Goal: Use online tool/utility: Utilize a website feature to perform a specific function

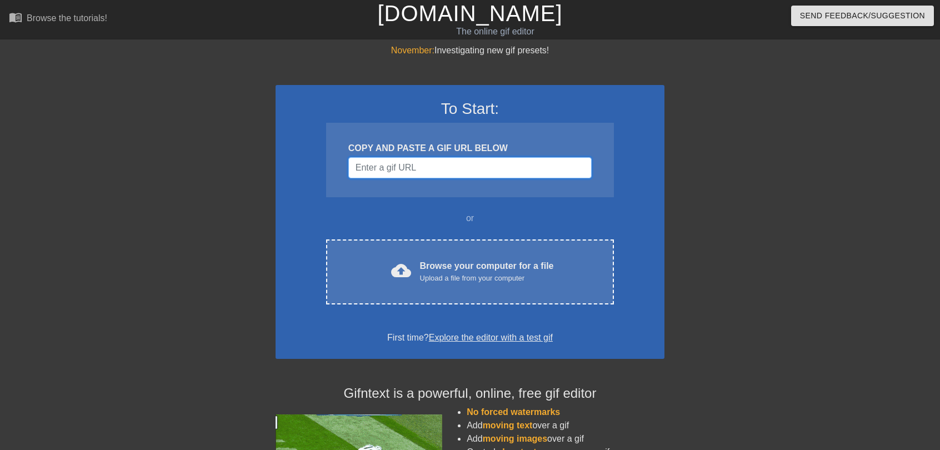
click at [427, 170] on input "Username" at bounding box center [469, 167] width 243 height 21
paste input "[URL][DOMAIN_NAME]"
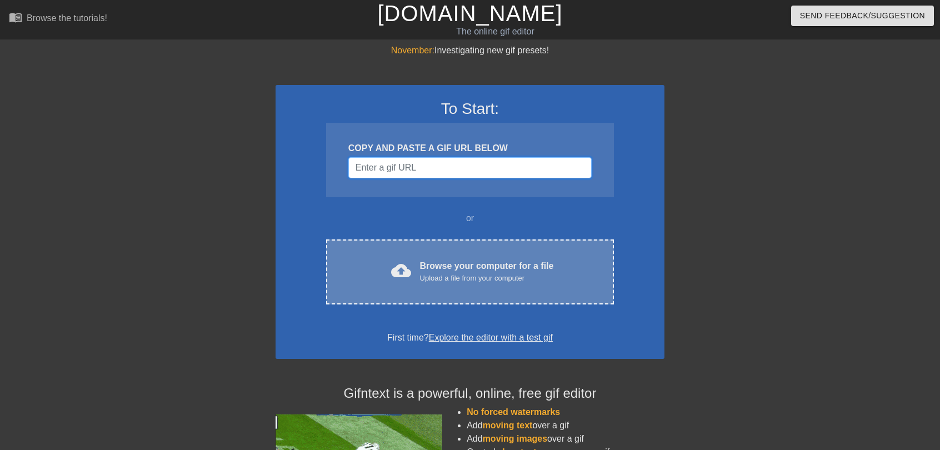
type input "[URL][DOMAIN_NAME]"
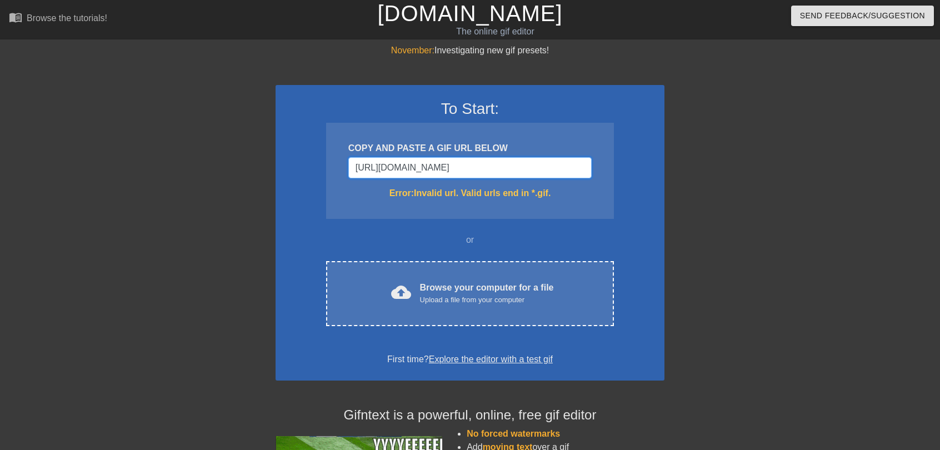
click at [536, 168] on input "[URL][DOMAIN_NAME]" at bounding box center [469, 167] width 243 height 21
click at [546, 170] on input "[URL][DOMAIN_NAME]" at bounding box center [469, 167] width 243 height 21
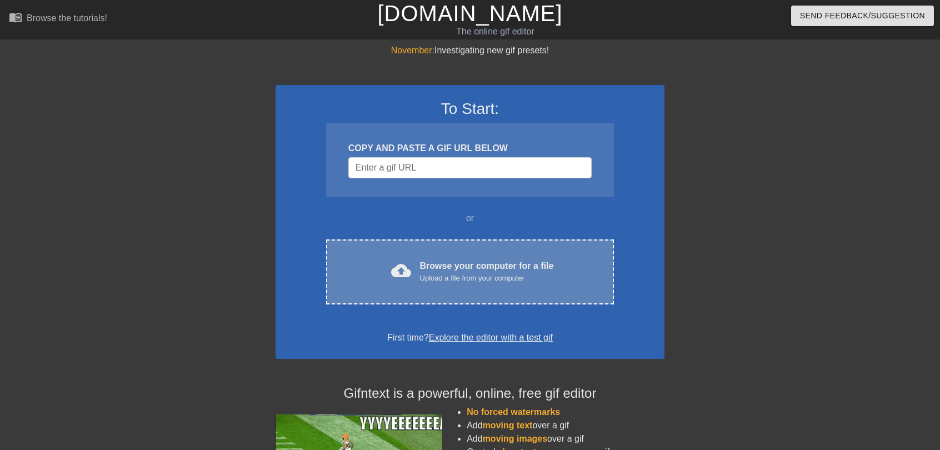
click at [416, 283] on div "cloud_upload Browse your computer for a file Upload a file from your computer" at bounding box center [470, 272] width 241 height 25
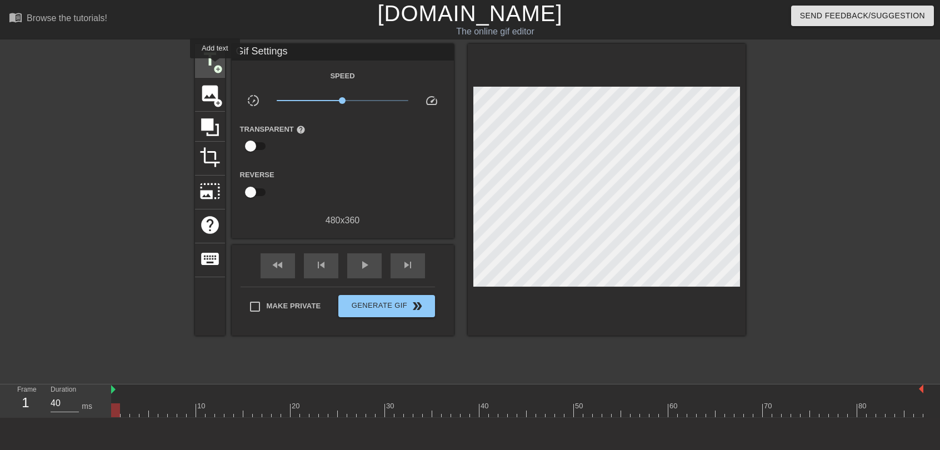
click at [209, 62] on span "title" at bounding box center [210, 59] width 21 height 21
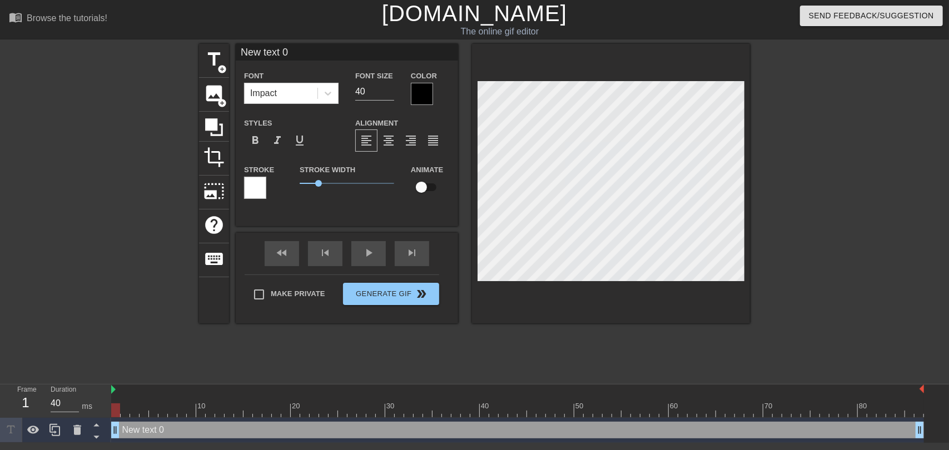
click at [408, 95] on div "Color" at bounding box center [430, 87] width 56 height 36
click at [415, 94] on div at bounding box center [422, 94] width 22 height 22
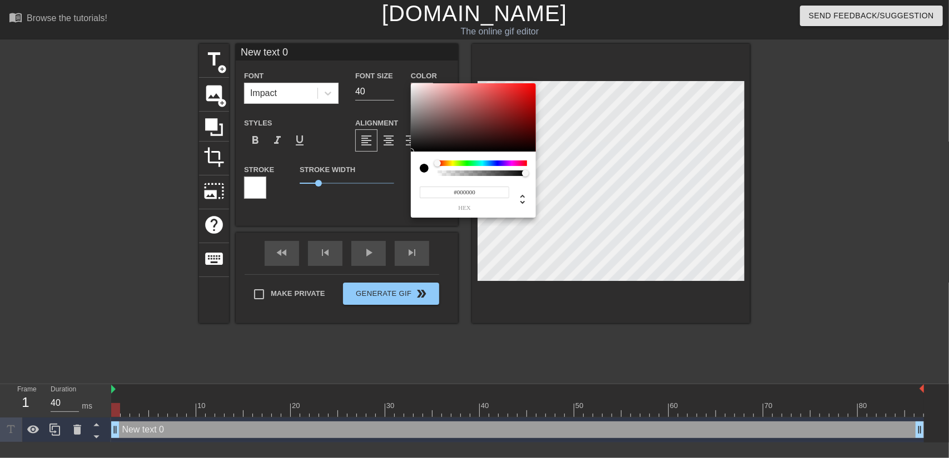
click at [482, 165] on div at bounding box center [481, 164] width 89 height 6
click at [438, 163] on div at bounding box center [481, 164] width 89 height 6
click at [429, 178] on div "#000000 hex" at bounding box center [473, 193] width 107 height 35
click at [427, 175] on div at bounding box center [429, 169] width 18 height 16
click at [422, 173] on div at bounding box center [429, 169] width 18 height 16
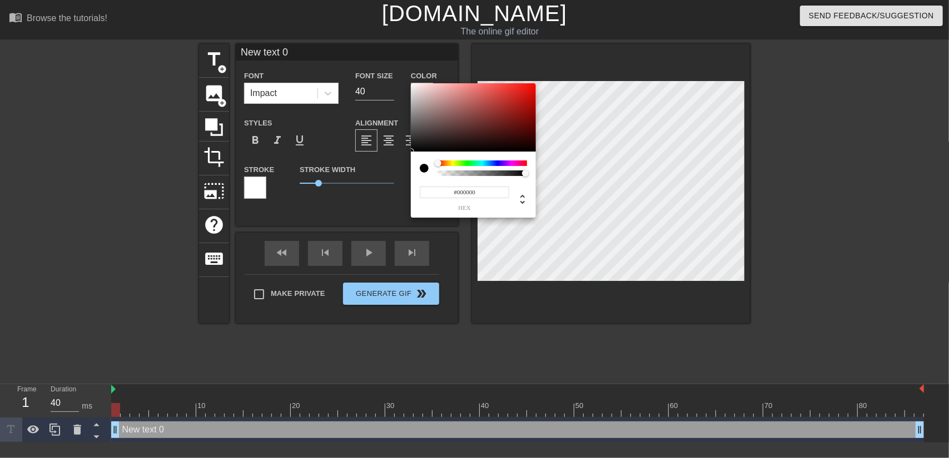
drag, startPoint x: 423, startPoint y: 170, endPoint x: 431, endPoint y: 170, distance: 7.8
click at [431, 170] on div at bounding box center [429, 169] width 18 height 16
type input "0"
drag, startPoint x: 525, startPoint y: 173, endPoint x: 419, endPoint y: 178, distance: 105.7
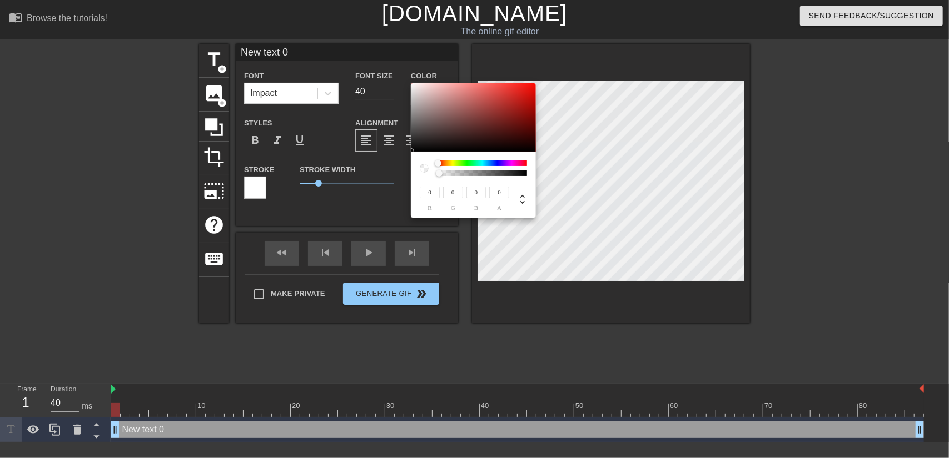
click at [419, 178] on div "0 r 0 g 0 b 0 a" at bounding box center [473, 185] width 125 height 66
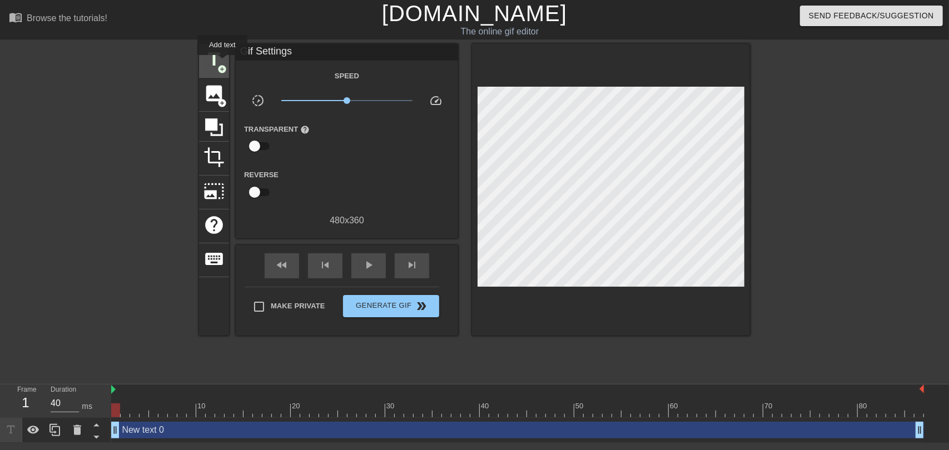
click at [213, 58] on span "title" at bounding box center [213, 59] width 21 height 21
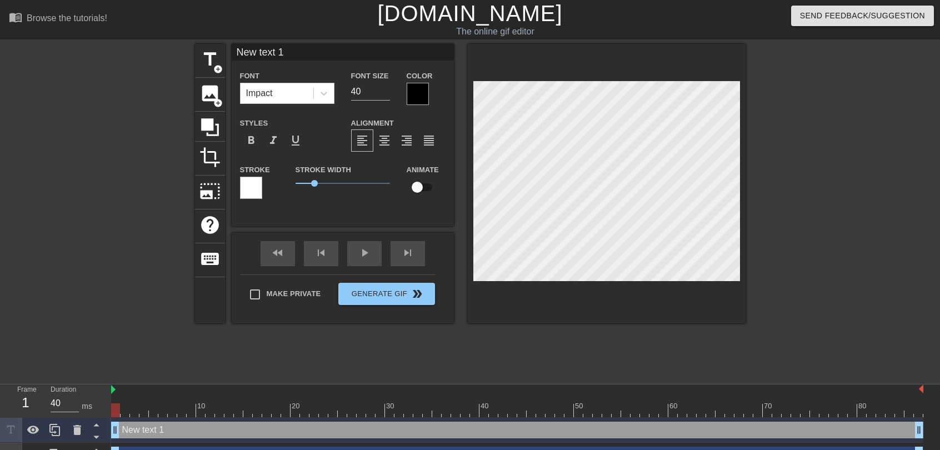
scroll to position [2, 2]
type input "h"
type textarea "h"
type input "H"
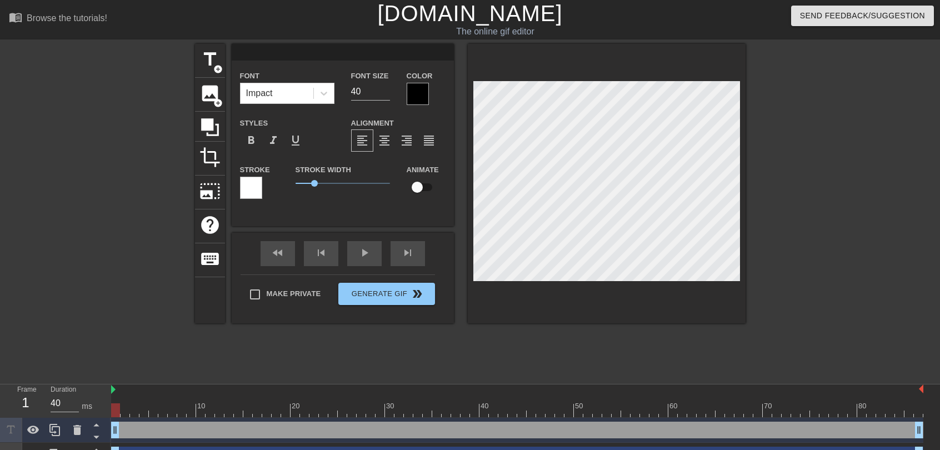
type textarea "H"
type input "Ho"
type textarea "Ho"
type input "Hop"
type textarea "Hop"
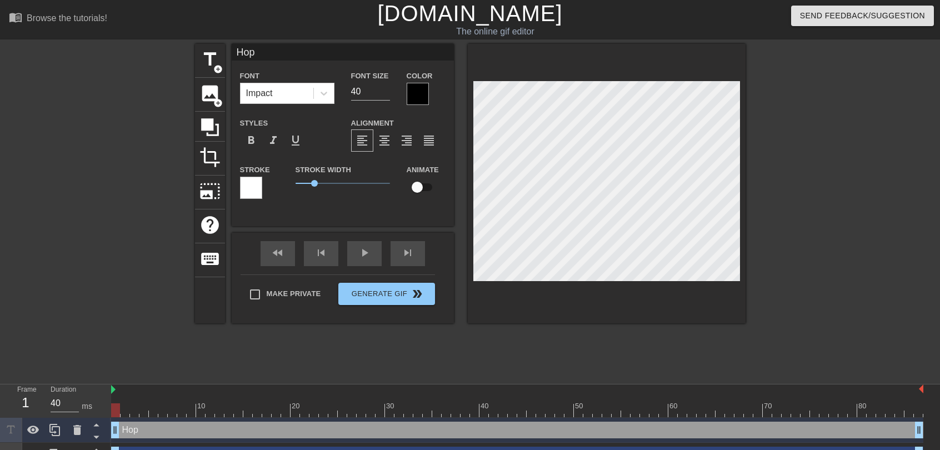
type input "Ho"
type textarea "Ho"
type input "H"
type textarea "H"
type input "HO"
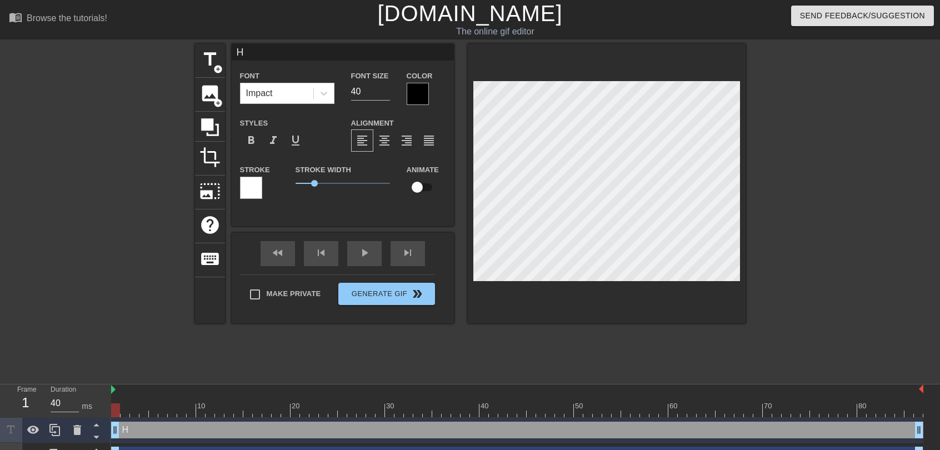
type textarea "HO"
type input "HOP"
type textarea "HOP"
type input "HOP"
type textarea "HOP"
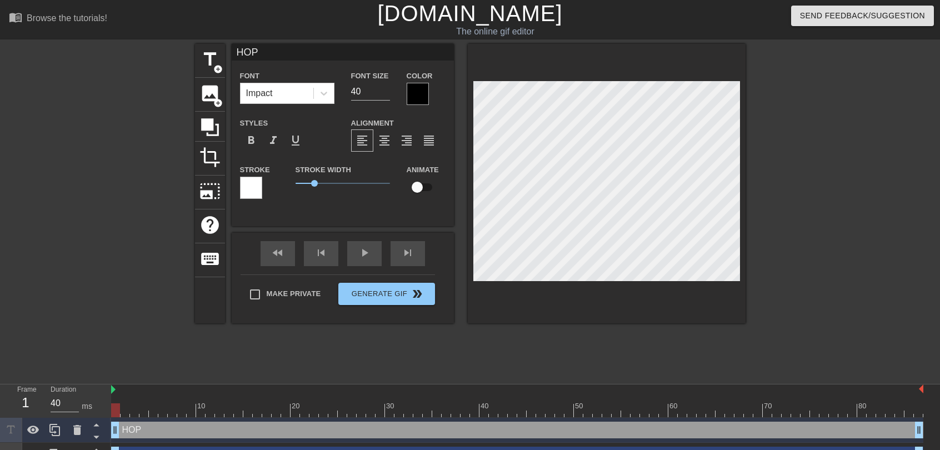
type input "HOP O"
type textarea "HOP O"
type input "HOP ON"
type textarea "HOP ON"
type input "HOP ON"
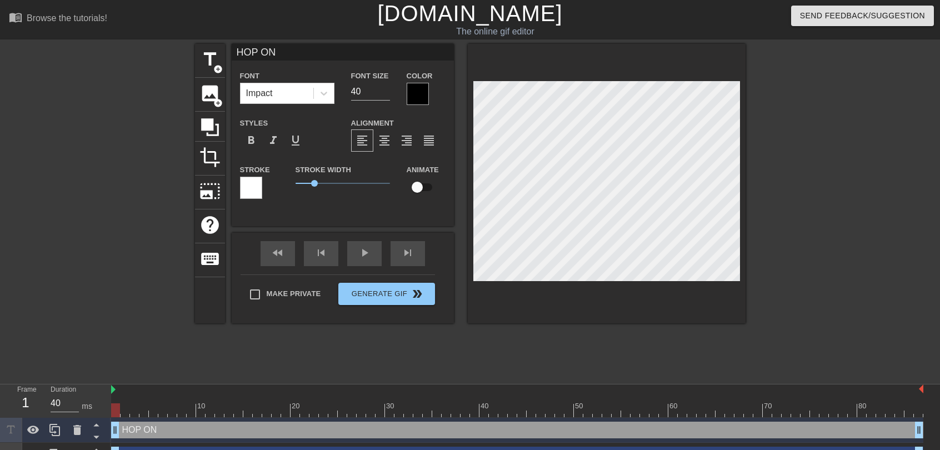
type textarea "HOP ON"
type input "HOP ON A"
type textarea "HOP ON A"
type input "HOP ON AB"
type textarea "HOP ON AB"
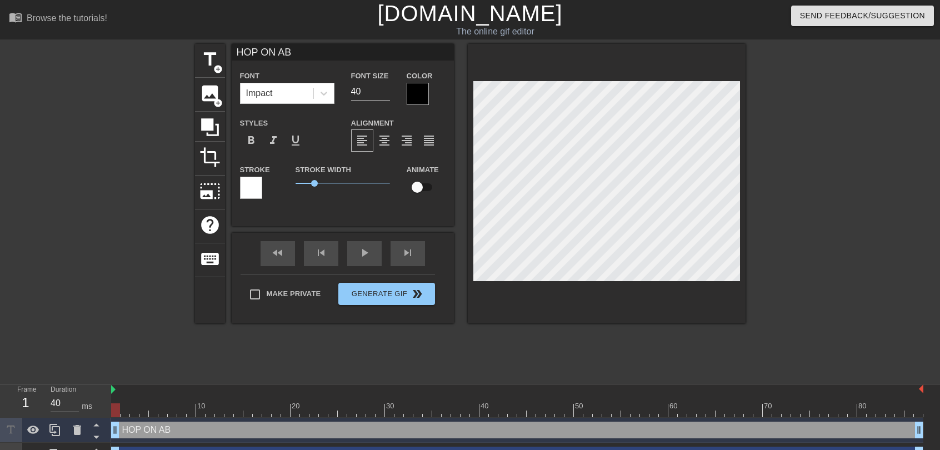
type input "HOP ON ABY"
type textarea "HOP ON ABY"
type input "HOP ON ABYS"
type textarea "HOP ON ABYS"
type input "HOP ON ABYSS"
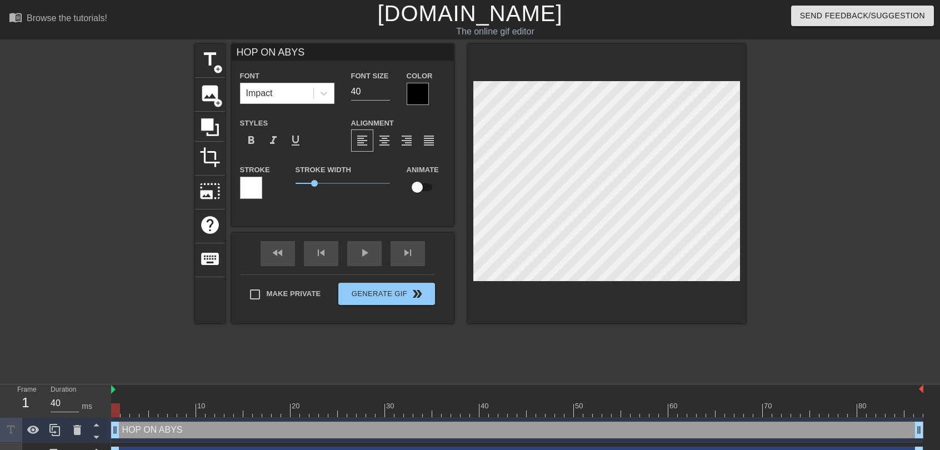
type textarea "HOP ON ABYSS"
type input "HOP ON ABYSSU"
type textarea "HOP ON ABYSSU"
type input "HOP ON ABYSSUS"
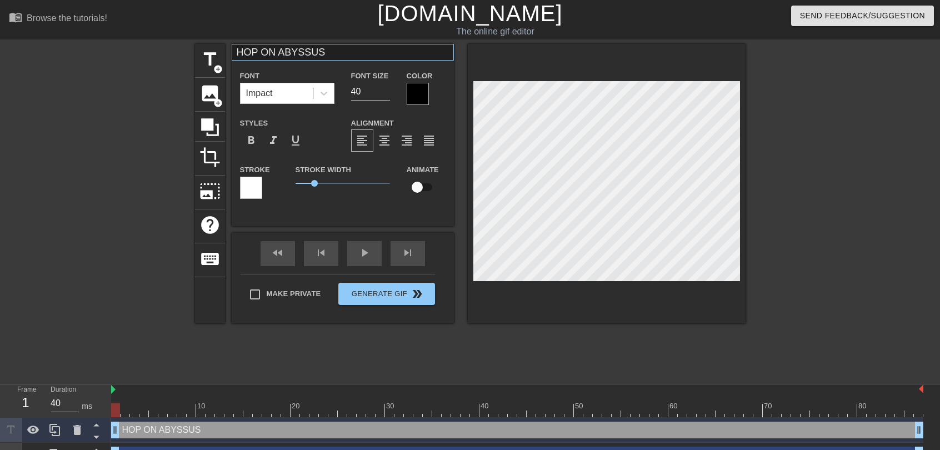
type textarea "HOP ON ABYSSUS"
click at [353, 57] on input "HOP ON ABYSSUS" at bounding box center [343, 52] width 222 height 17
click at [335, 75] on div "Font Impact" at bounding box center [287, 87] width 111 height 36
type input "New text 0"
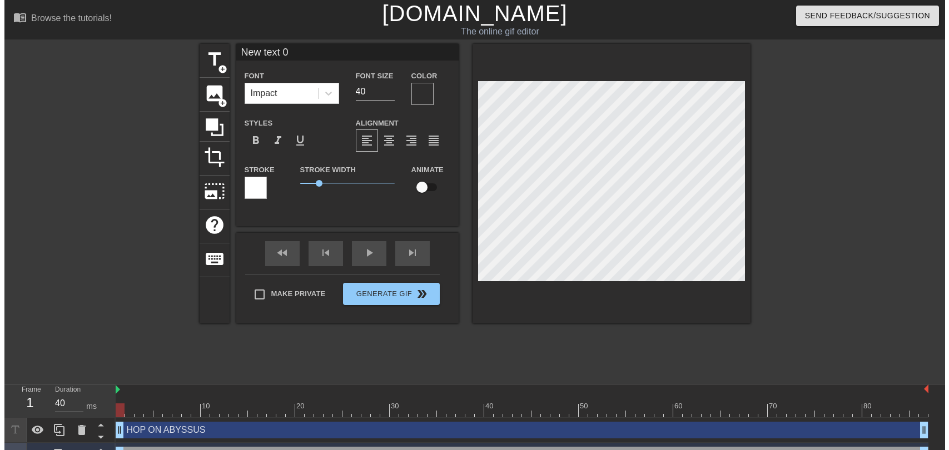
scroll to position [2, 2]
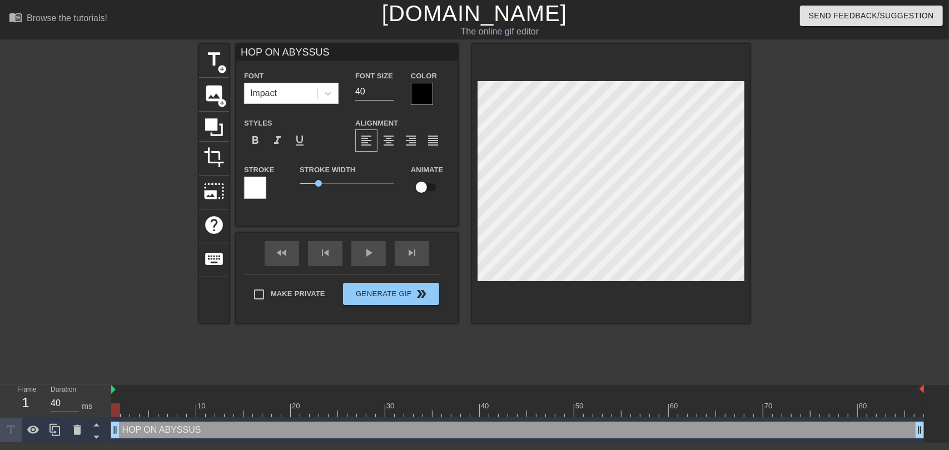
click at [426, 91] on div at bounding box center [422, 94] width 22 height 22
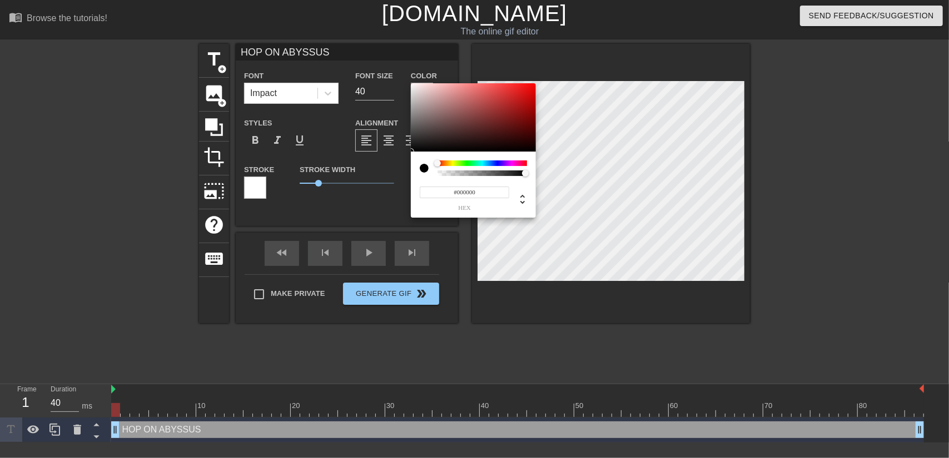
drag, startPoint x: 435, startPoint y: 172, endPoint x: 428, endPoint y: 173, distance: 6.7
click at [428, 173] on div at bounding box center [429, 169] width 18 height 16
click at [434, 175] on div at bounding box center [429, 169] width 18 height 16
type input "0"
type input "1"
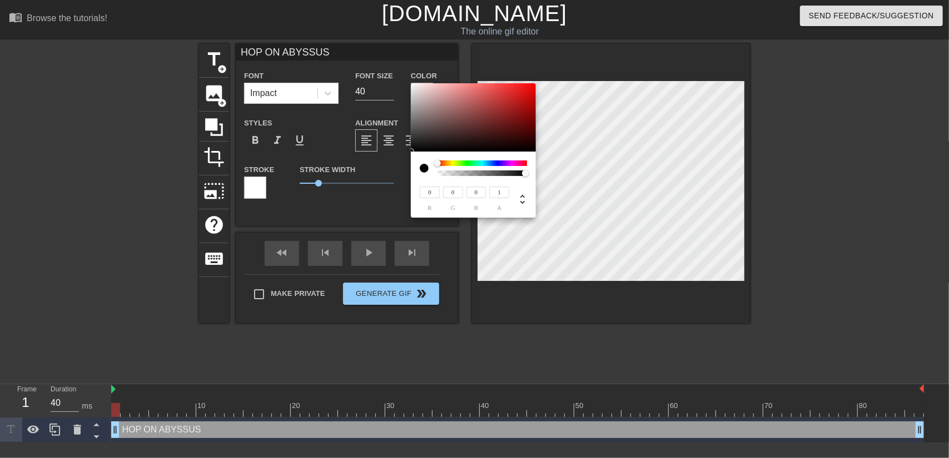
drag, startPoint x: 525, startPoint y: 174, endPoint x: 576, endPoint y: 162, distance: 53.1
click at [576, 162] on div "0 r 0 g 0 b 1 a" at bounding box center [474, 229] width 949 height 458
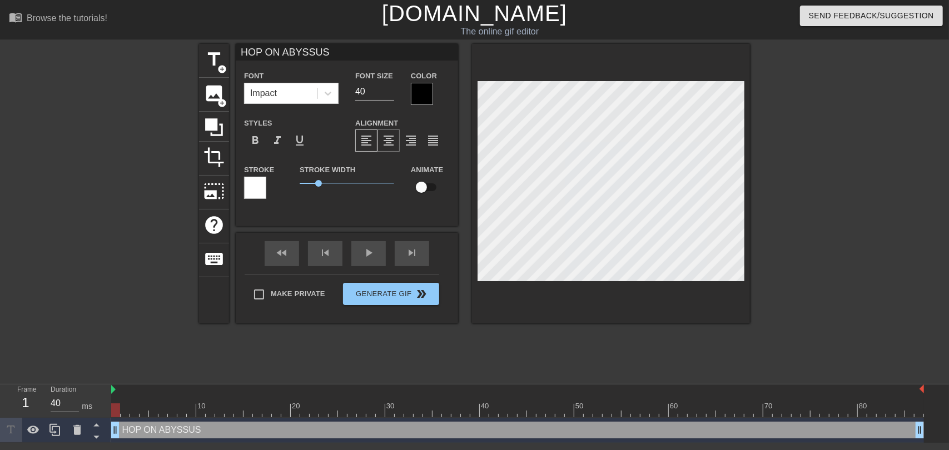
click at [388, 141] on span "format_align_center" at bounding box center [388, 140] width 13 height 13
click at [261, 140] on span "format_bold" at bounding box center [254, 140] width 13 height 13
click at [280, 147] on span "format_italic" at bounding box center [277, 140] width 13 height 13
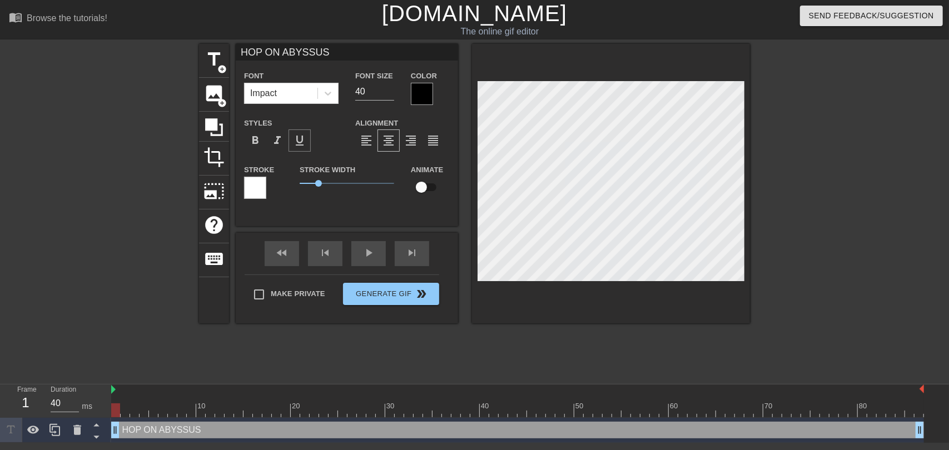
click at [294, 147] on span "format_underline" at bounding box center [299, 140] width 13 height 13
drag, startPoint x: 318, startPoint y: 185, endPoint x: 251, endPoint y: 176, distance: 67.8
click at [251, 176] on div "Stroke Stroke Width 0 Animate" at bounding box center [347, 186] width 222 height 46
click at [414, 97] on div at bounding box center [422, 94] width 22 height 22
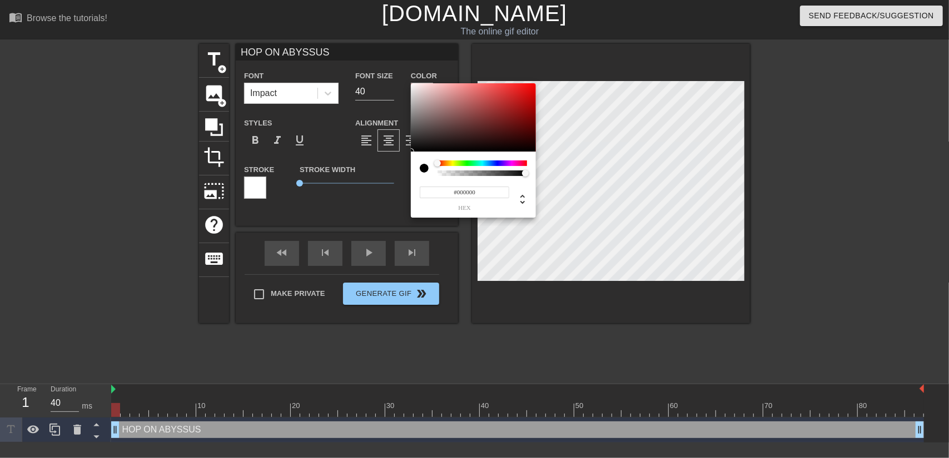
click at [435, 177] on div "#000000 hex" at bounding box center [473, 193] width 107 height 35
click at [438, 175] on div at bounding box center [481, 174] width 89 height 6
type input "0"
click at [439, 175] on div at bounding box center [482, 174] width 86 height 6
type input "1"
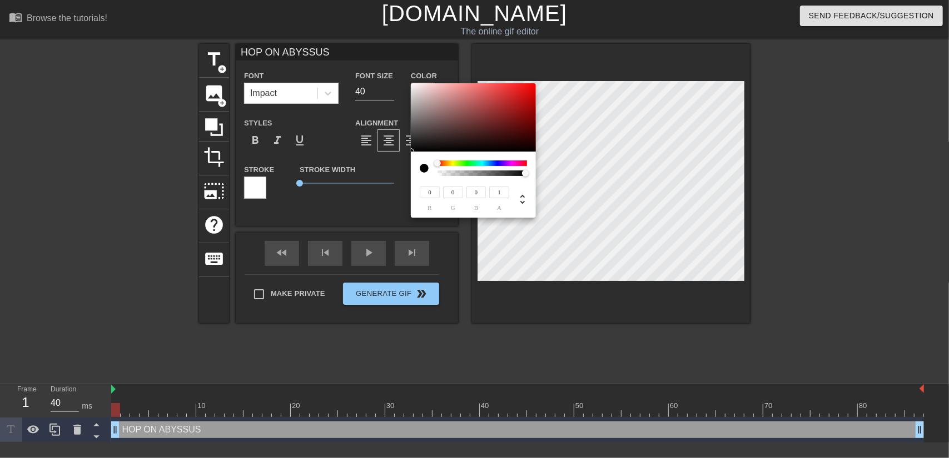
drag, startPoint x: 439, startPoint y: 175, endPoint x: 556, endPoint y: 167, distance: 117.5
click at [556, 167] on div "0 r 0 g 0 b 1 a" at bounding box center [474, 229] width 949 height 458
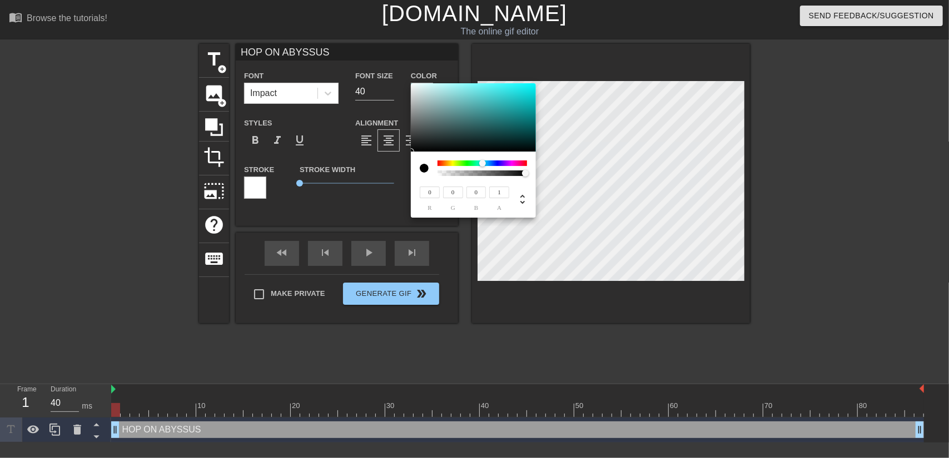
click at [482, 161] on div at bounding box center [481, 164] width 89 height 6
click at [482, 167] on div at bounding box center [485, 164] width 7 height 7
type input "170"
type input "211"
type input "210"
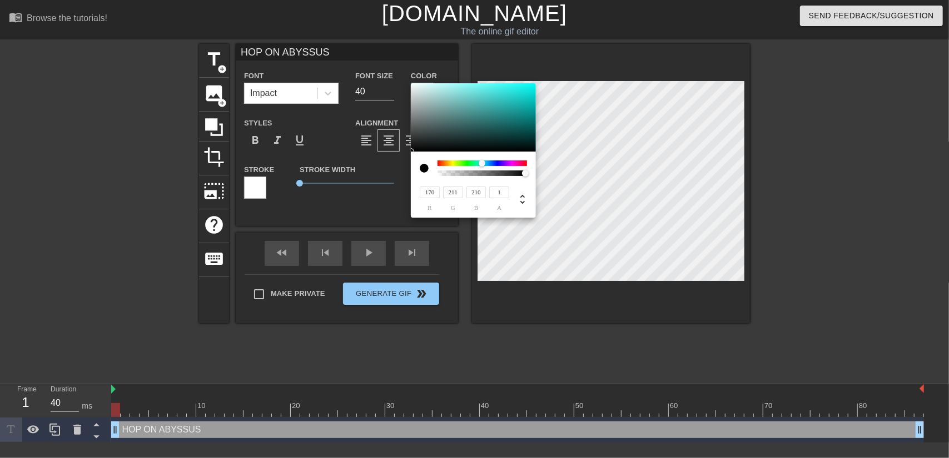
type input "171"
type input "213"
type input "212"
type input "173"
type input "215"
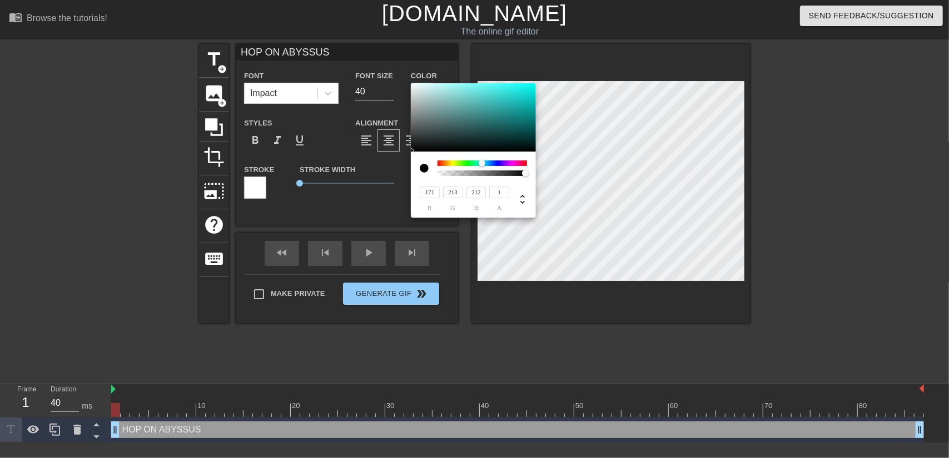
type input "214"
type input "208"
type input "244"
type input "243"
type input "236"
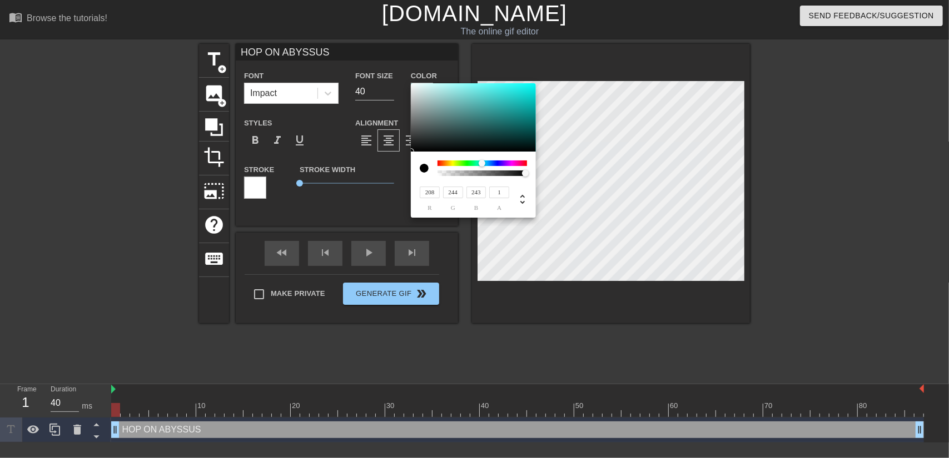
type input "255"
type input "254"
type input "252"
type input "255"
type input "246"
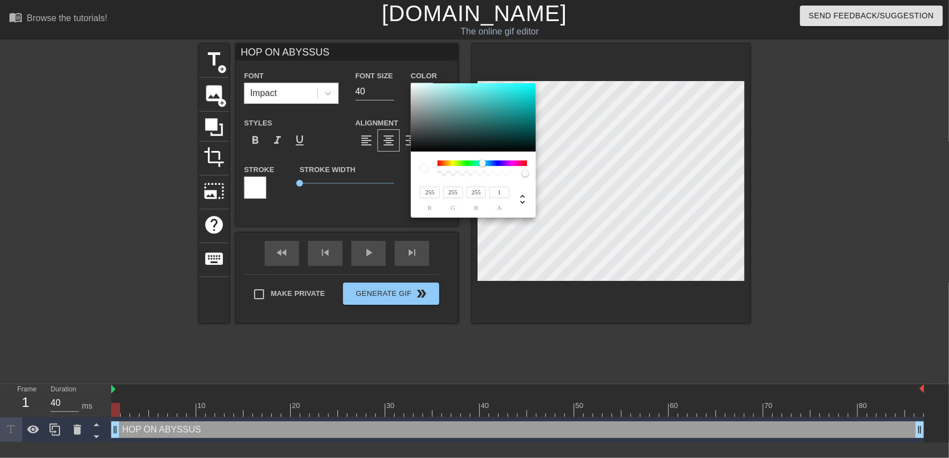
type input "246"
type input "237"
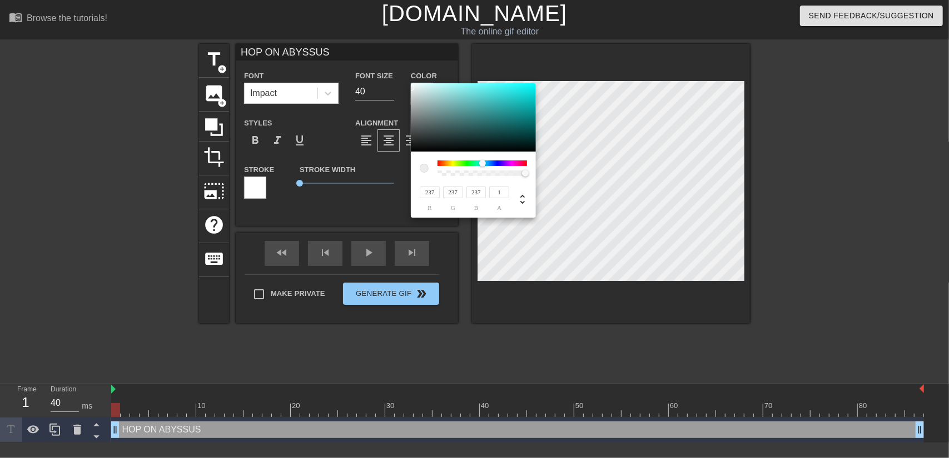
type input "235"
type input "231"
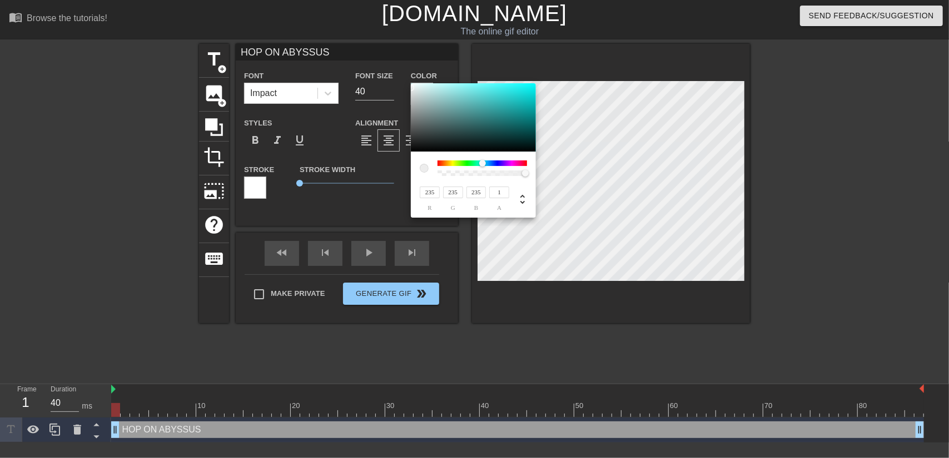
type input "231"
type input "219"
type input "223"
type input "210"
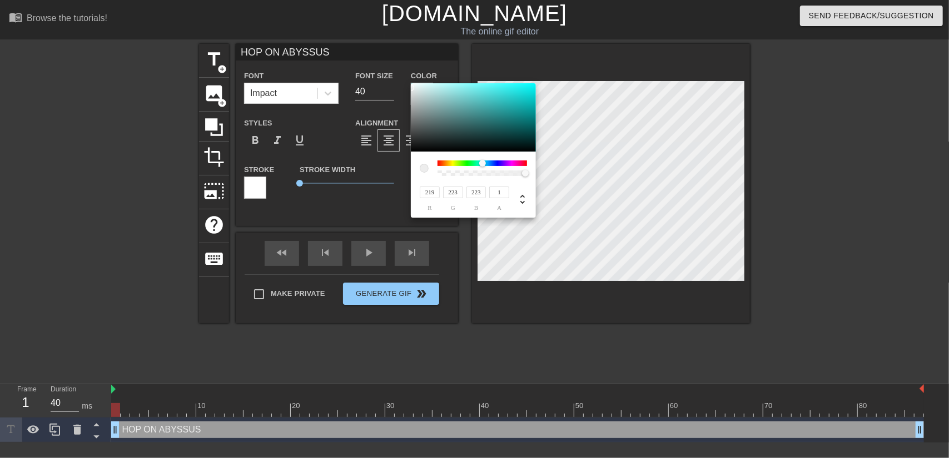
type input "219"
type input "212"
type input "223"
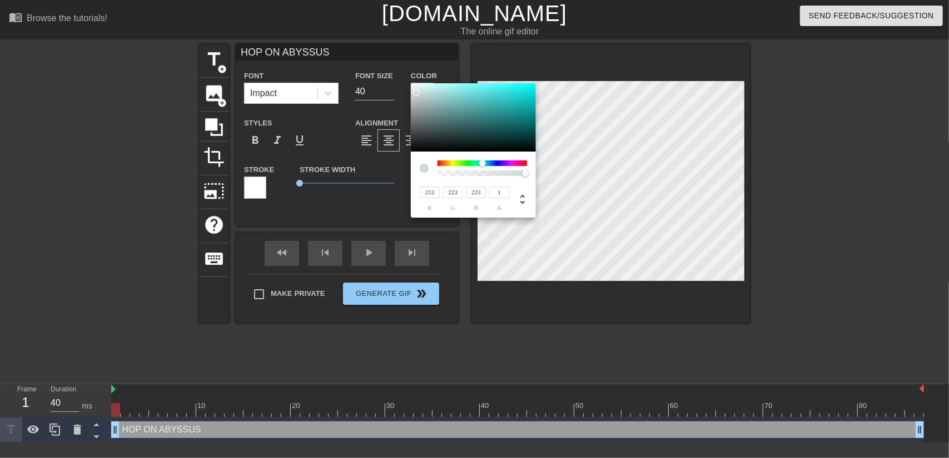
type input "214"
type input "227"
type input "215"
type input "231"
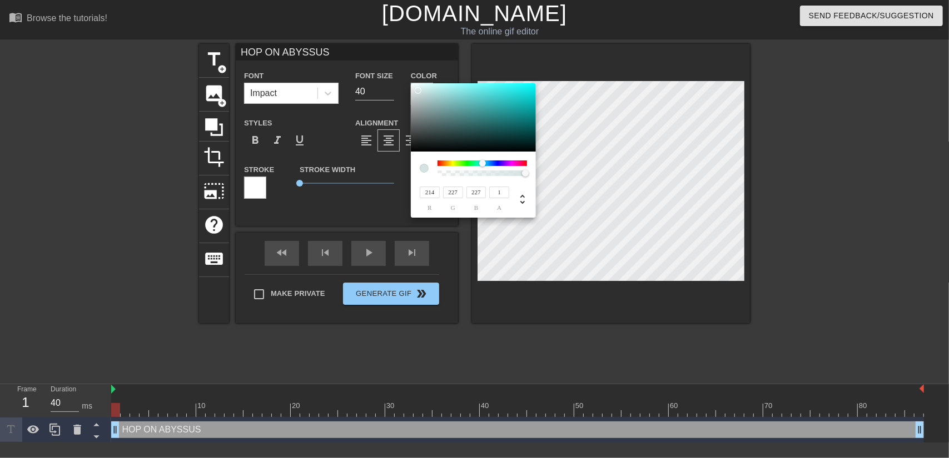
type input "231"
type input "217"
type input "233"
type input "219"
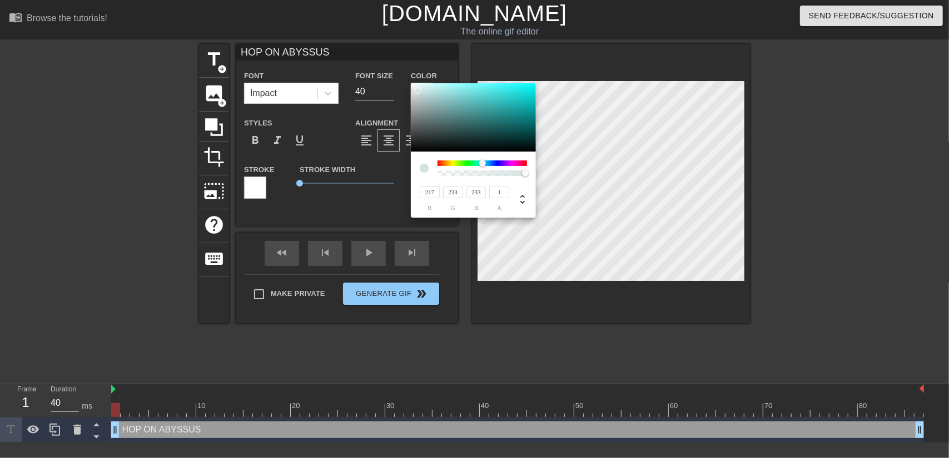
type input "235"
type input "222"
type input "237"
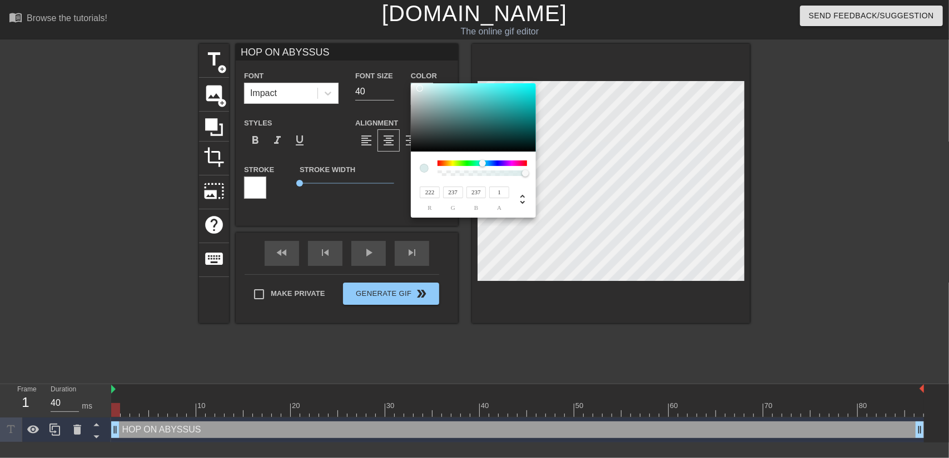
type input "232"
type input "244"
type input "251"
type input "254"
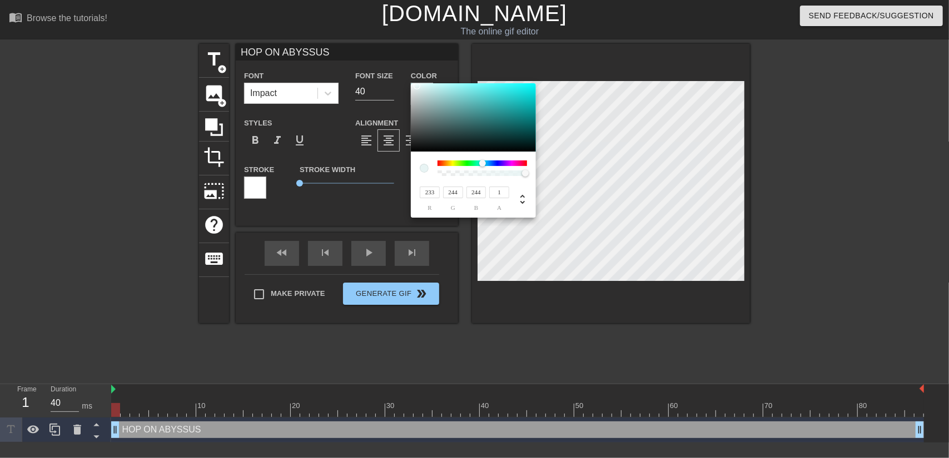
type input "254"
type input "255"
drag, startPoint x: 435, startPoint y: 94, endPoint x: 409, endPoint y: 79, distance: 30.1
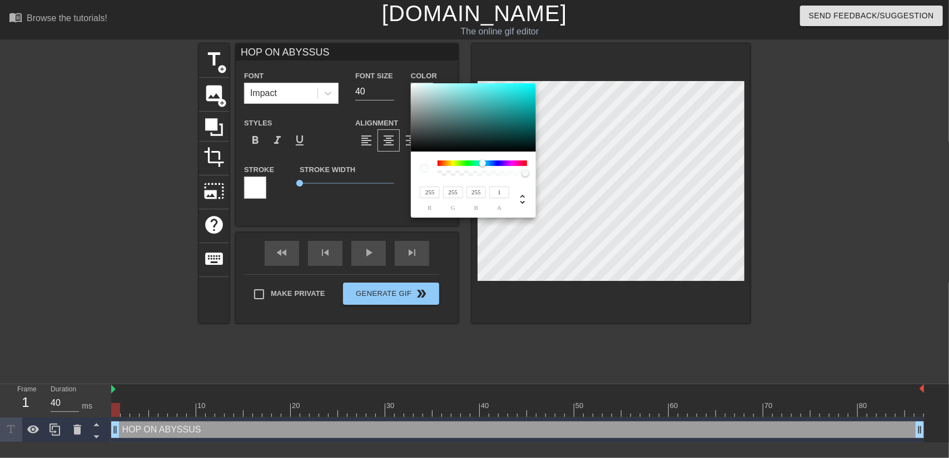
click at [409, 79] on div "255 r 255 g 255 b 1 a" at bounding box center [474, 229] width 949 height 458
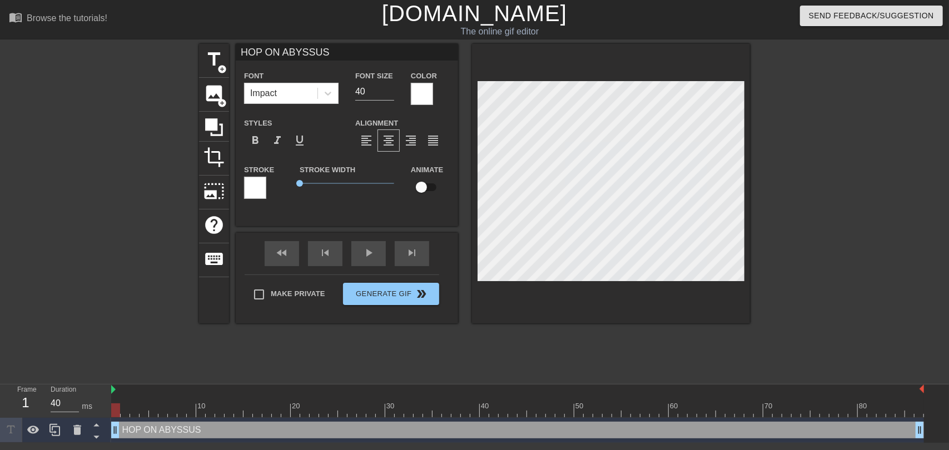
click at [416, 220] on div "HOP ON ABYSSUS Font Impact Font Size 40 Color Styles format_bold format_italic …" at bounding box center [347, 135] width 222 height 182
click at [686, 345] on div "title add_circle image add_circle crop photo_size_select_large help keyboard HO…" at bounding box center [474, 210] width 551 height 333
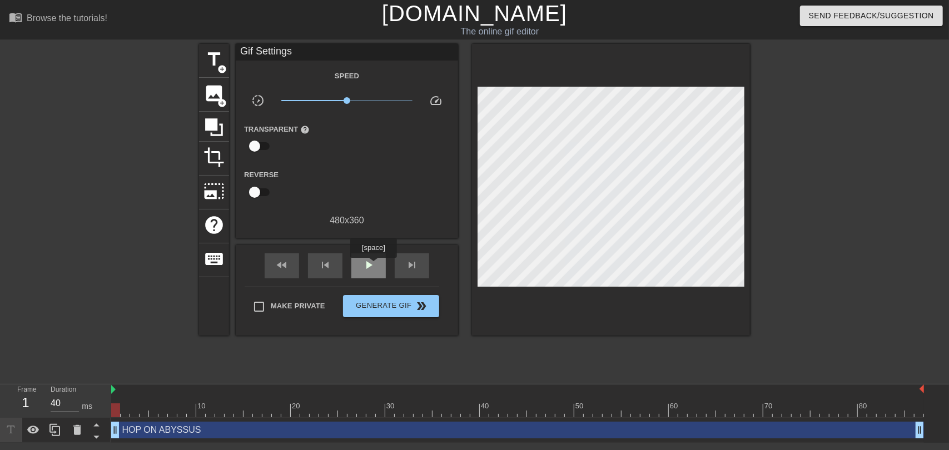
click at [373, 266] on span "play_arrow" at bounding box center [368, 264] width 13 height 13
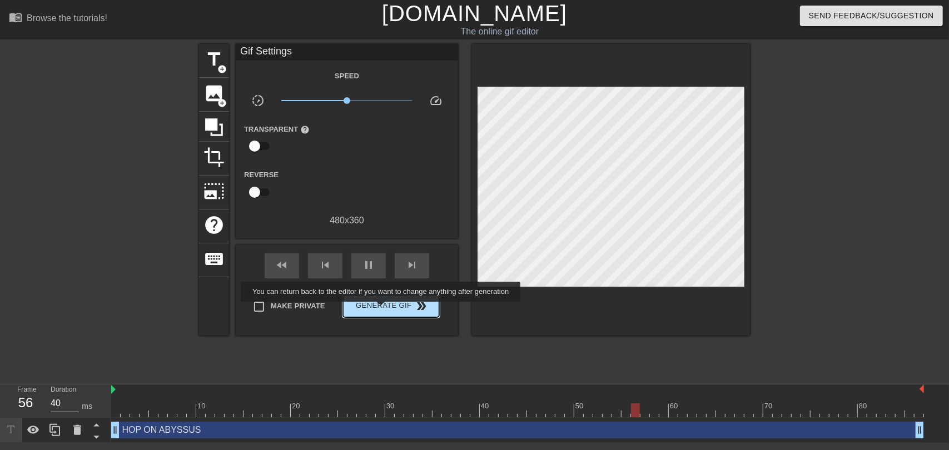
click at [382, 310] on span "Generate Gif double_arrow" at bounding box center [390, 306] width 87 height 13
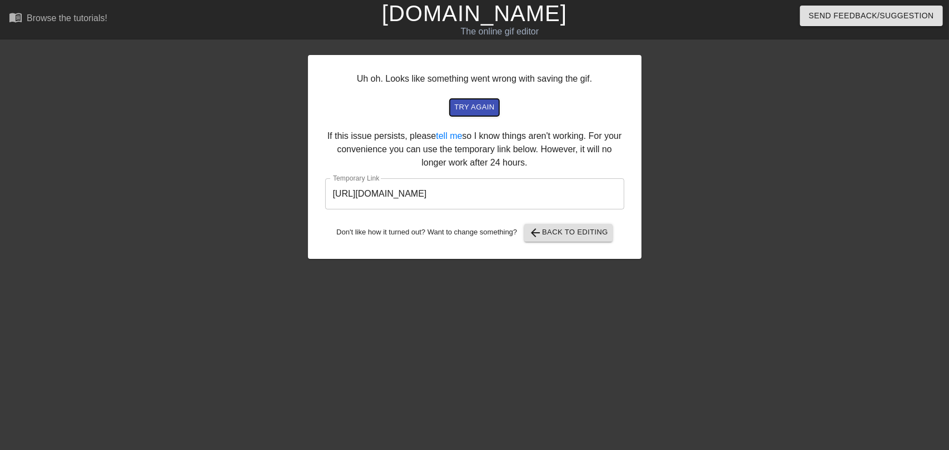
click at [474, 106] on span "try again" at bounding box center [474, 107] width 40 height 13
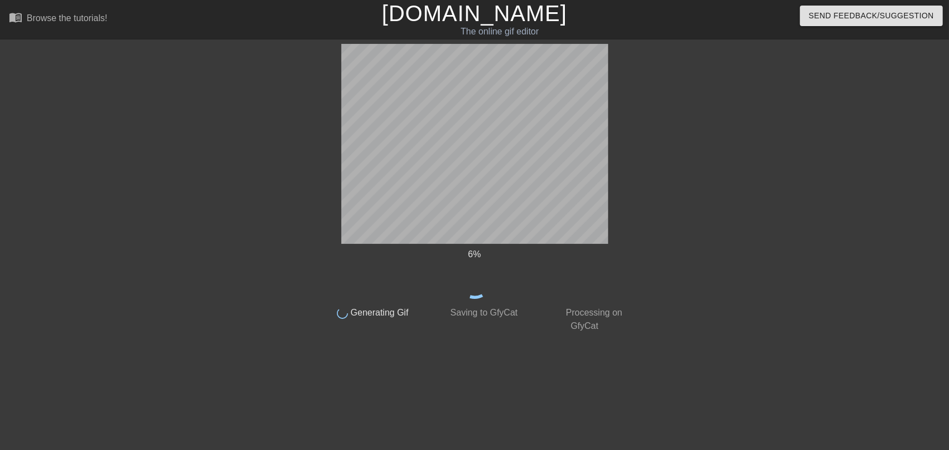
drag, startPoint x: 474, startPoint y: 106, endPoint x: 702, endPoint y: 101, distance: 229.0
click at [702, 101] on div at bounding box center [728, 210] width 167 height 333
click at [305, 266] on div at bounding box center [221, 210] width 167 height 333
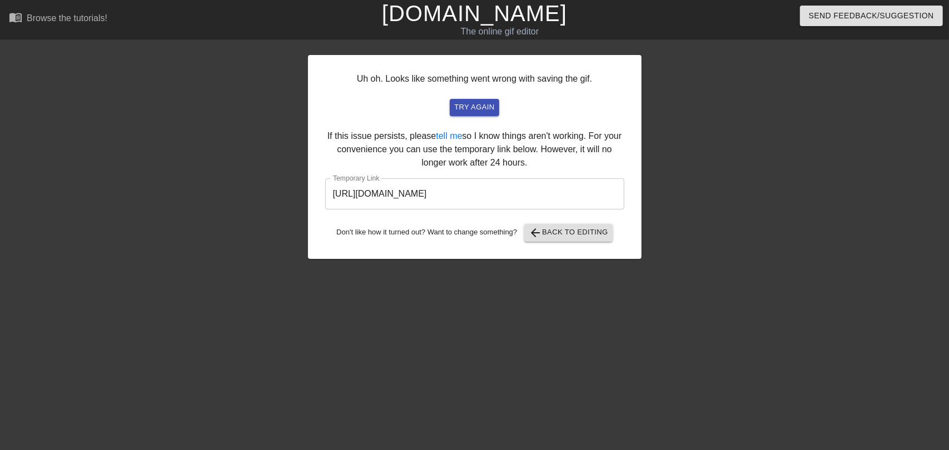
click at [570, 223] on div "Uh oh. Looks like something went wrong with saving the gif. try again If this i…" at bounding box center [474, 157] width 333 height 204
click at [570, 228] on span "arrow_back Back to Editing" at bounding box center [568, 232] width 79 height 13
